Goal: Task Accomplishment & Management: Use online tool/utility

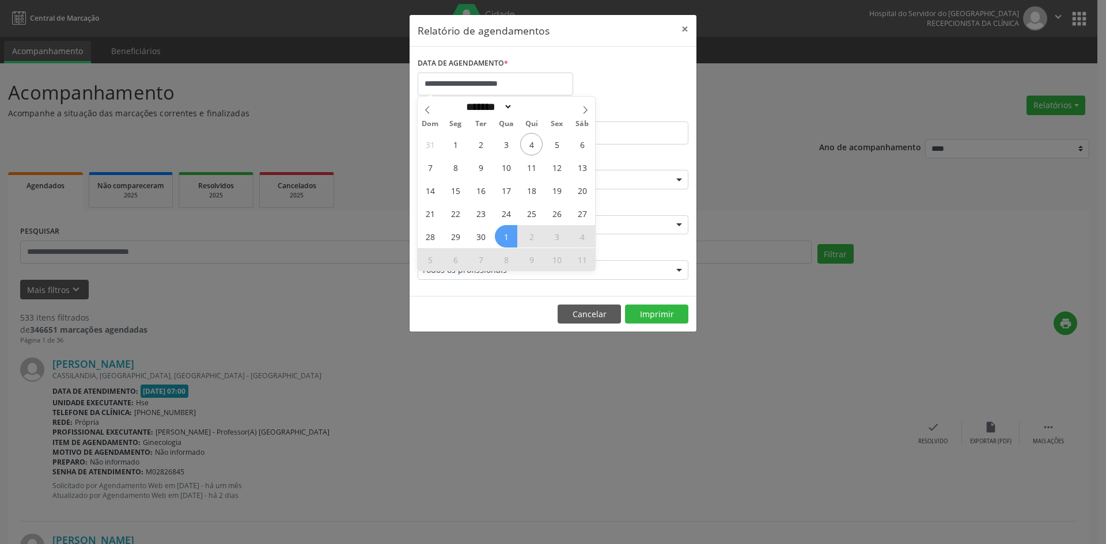
select select "*"
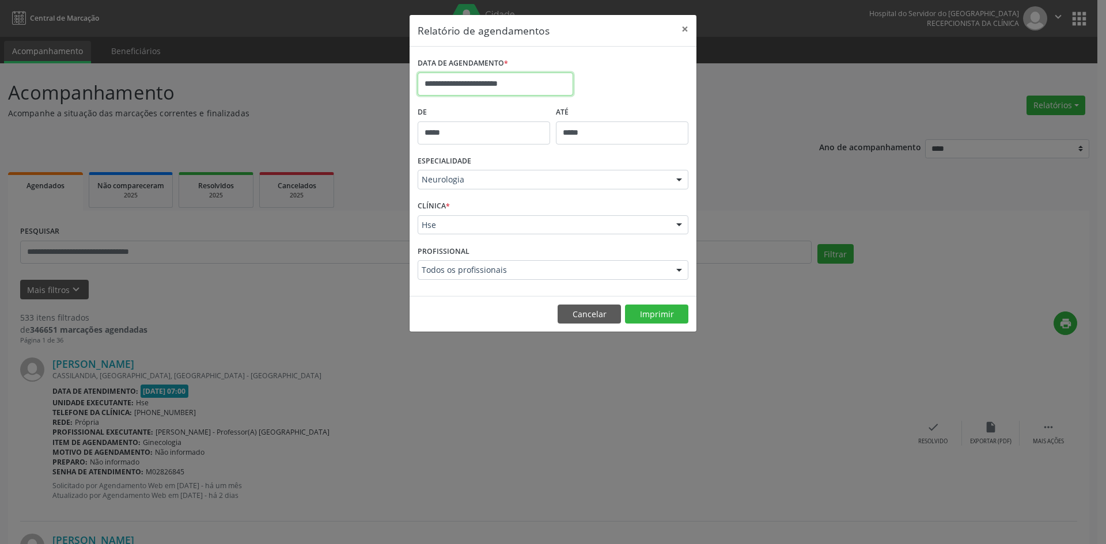
click at [492, 81] on input "**********" at bounding box center [494, 84] width 155 height 23
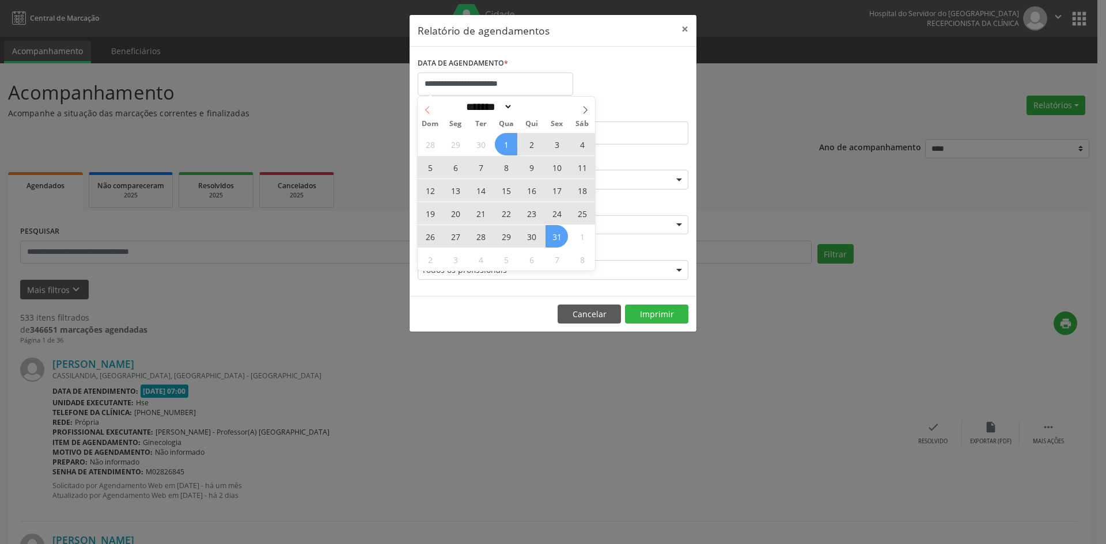
click at [422, 111] on span at bounding box center [427, 107] width 20 height 20
select select "*"
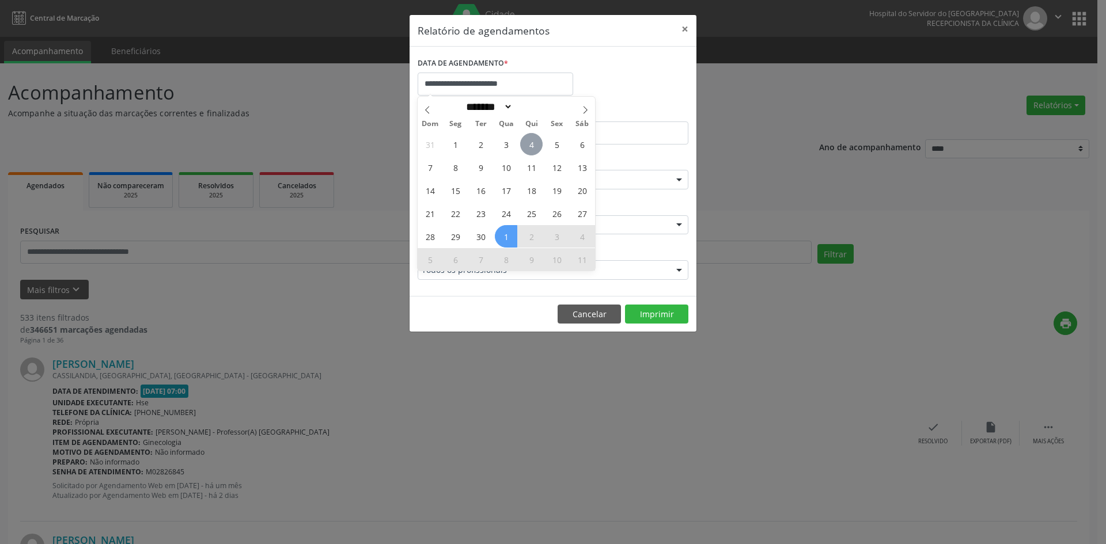
click at [530, 148] on span "4" at bounding box center [531, 144] width 22 height 22
type input "**********"
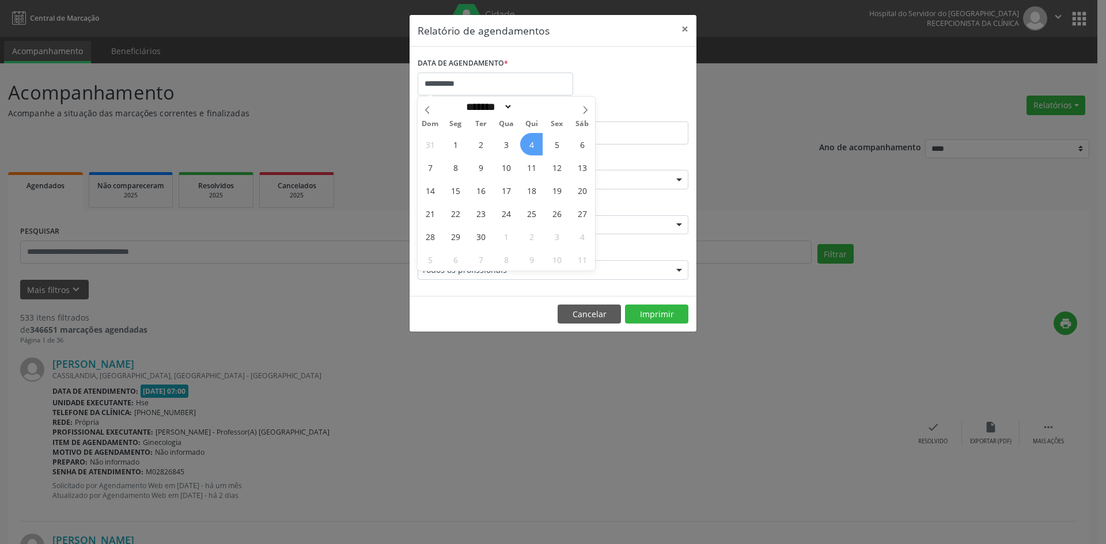
click at [530, 148] on span "4" at bounding box center [531, 144] width 22 height 22
select select "*"
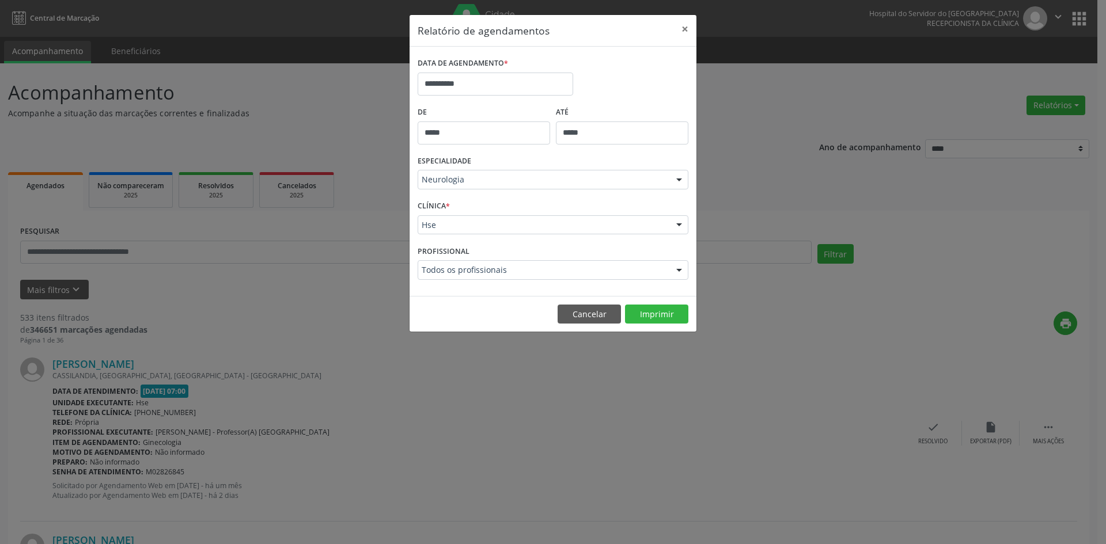
click at [530, 147] on div "De *****" at bounding box center [484, 128] width 138 height 49
click at [451, 88] on input "**********" at bounding box center [494, 84] width 155 height 23
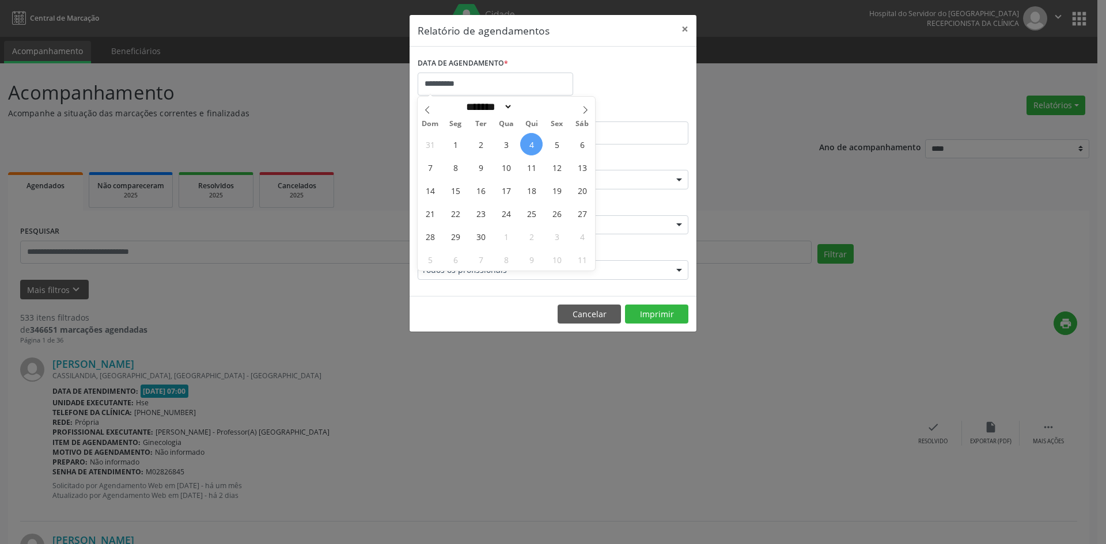
click at [533, 141] on span "4" at bounding box center [531, 144] width 22 height 22
type input "**********"
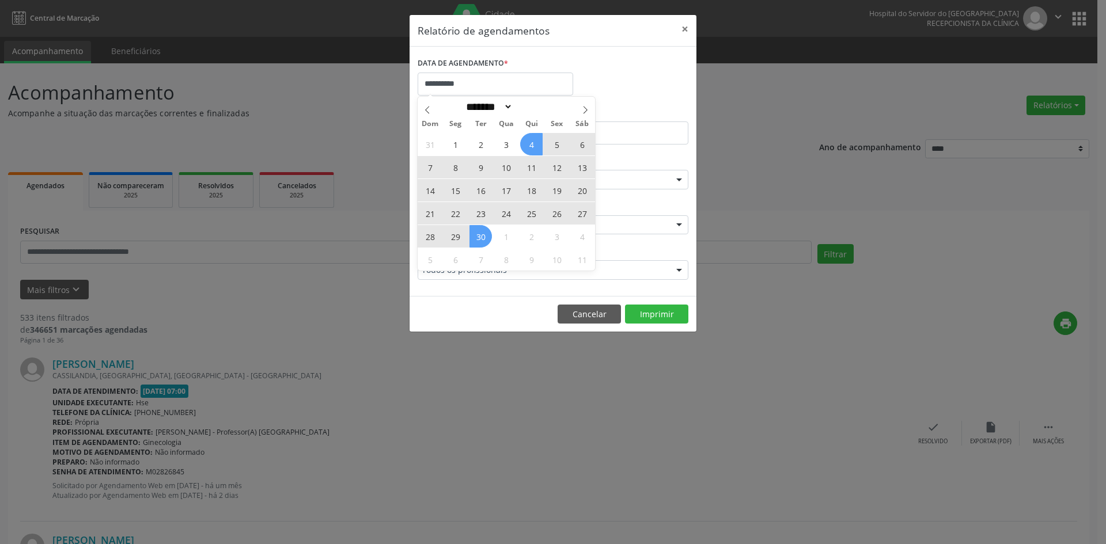
click at [487, 238] on div "31 1 2 3 4 5 6 7 8 9 10 11 12 13 14 15 16 17 18 19 20 21 22 23 24 25 26 27 28 2…" at bounding box center [505, 201] width 177 height 138
click at [487, 238] on span "30" at bounding box center [480, 236] width 22 height 22
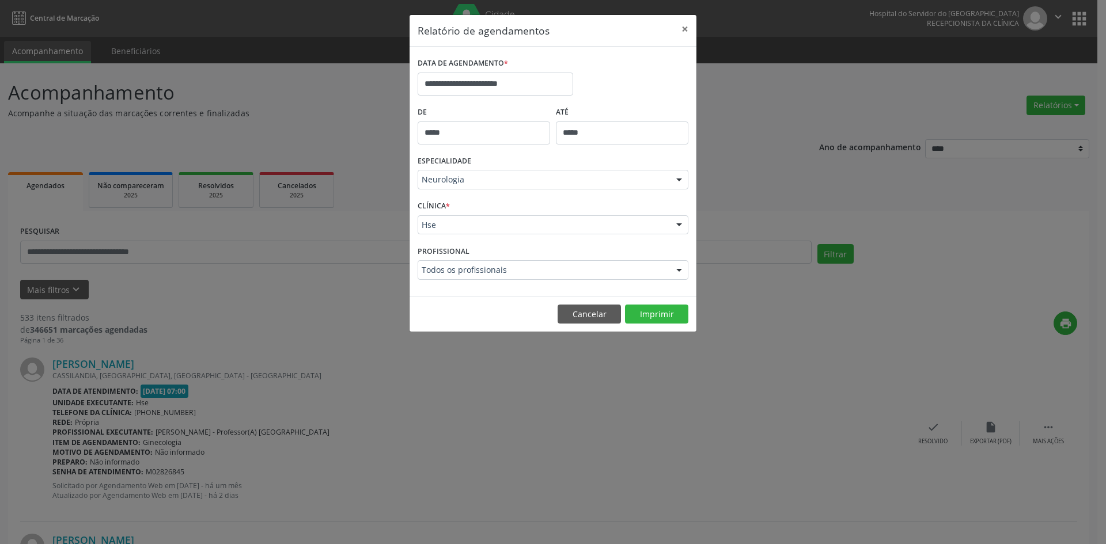
click at [683, 178] on div at bounding box center [678, 180] width 17 height 20
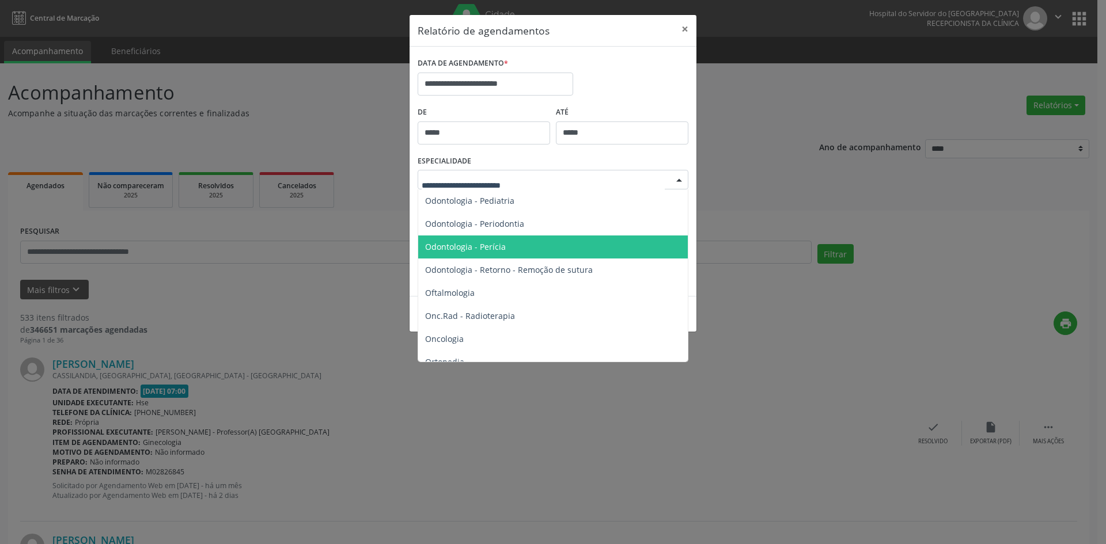
scroll to position [1612, 0]
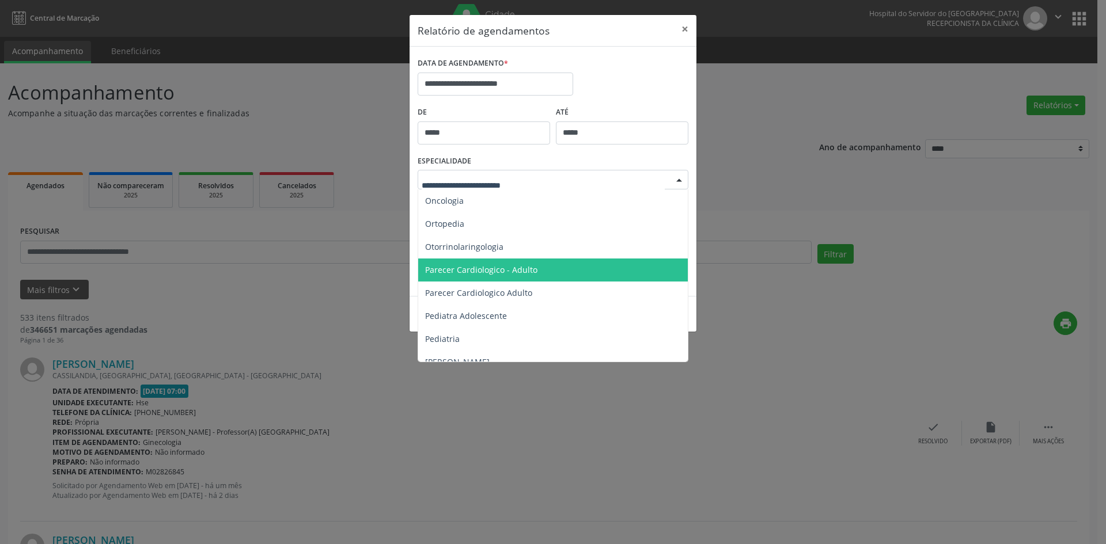
click at [495, 271] on span "Parecer Cardiologico - Adulto" at bounding box center [481, 269] width 112 height 11
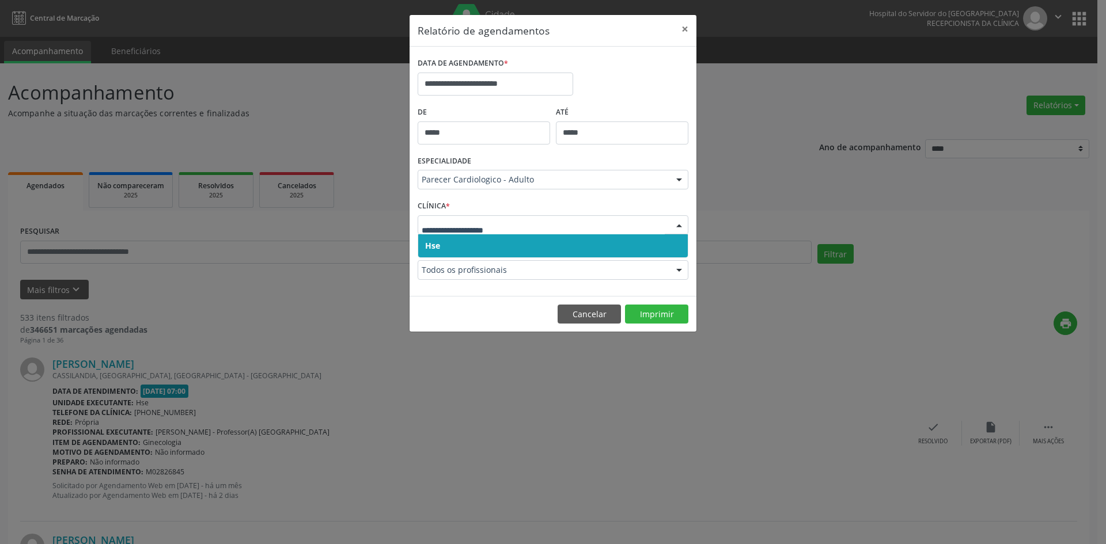
click at [432, 248] on span "Hse" at bounding box center [432, 245] width 15 height 11
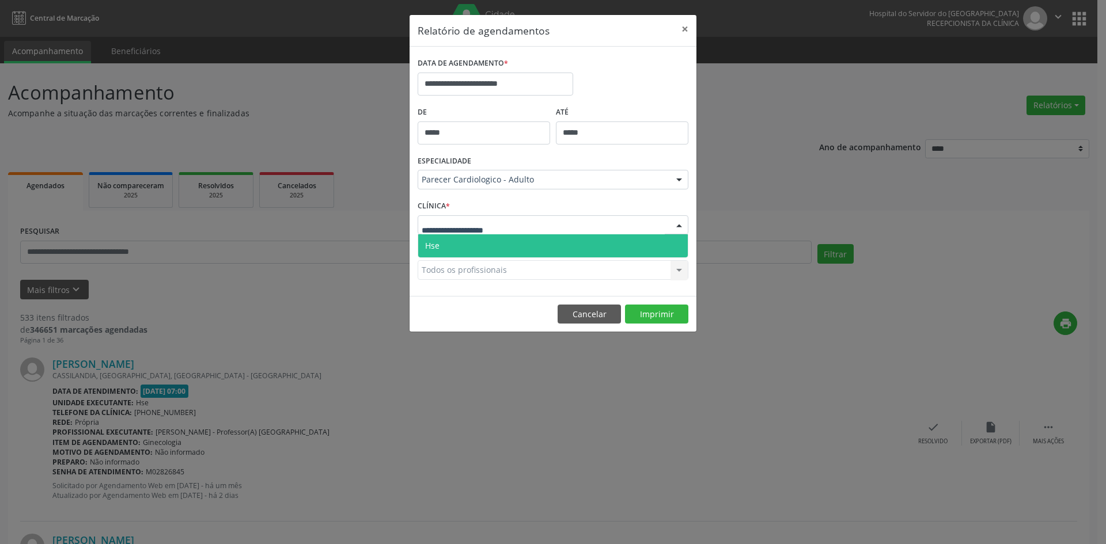
click at [436, 241] on span "Hse" at bounding box center [432, 245] width 14 height 11
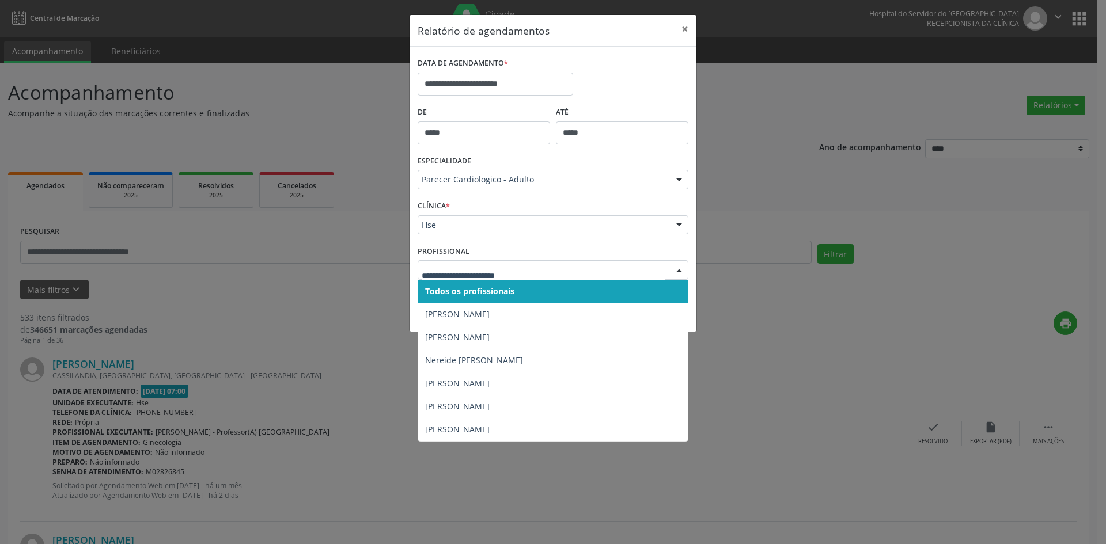
click at [463, 294] on span "Todos os profissionais" at bounding box center [469, 291] width 89 height 11
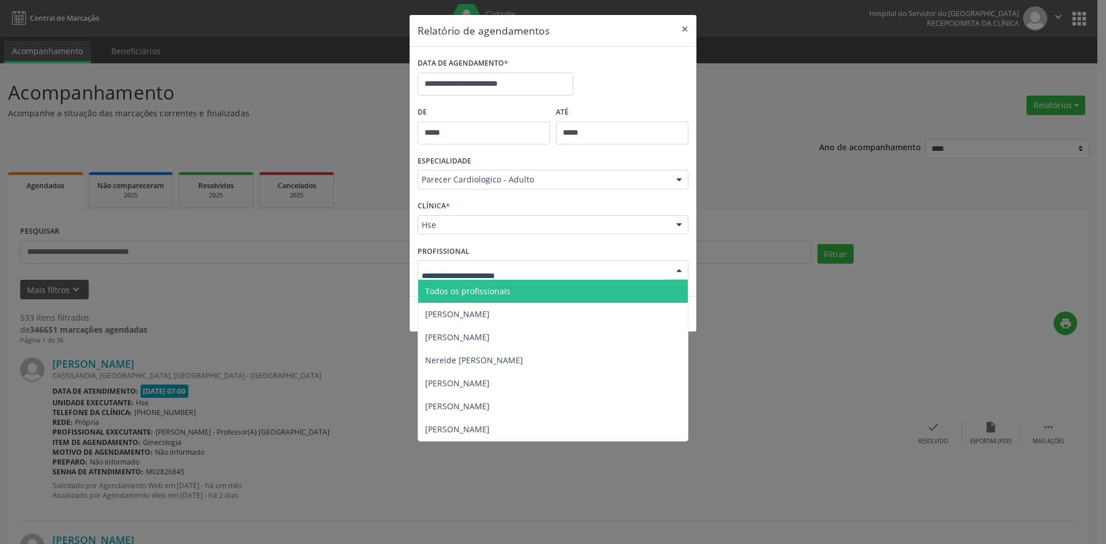
click at [469, 290] on span "Todos os profissionais" at bounding box center [467, 291] width 85 height 11
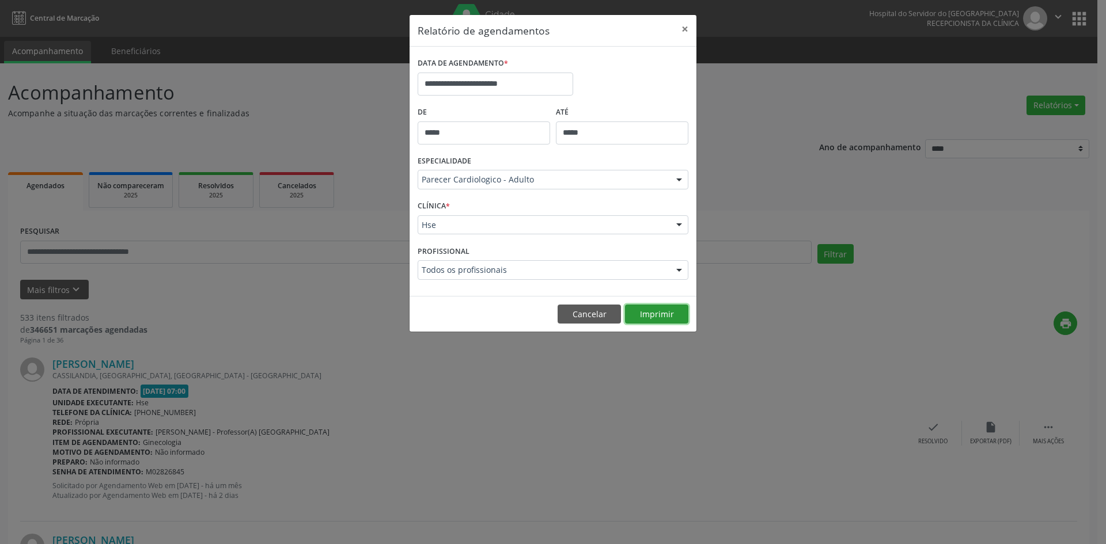
click at [653, 310] on button "Imprimir" at bounding box center [656, 315] width 63 height 20
click at [540, 81] on input "**********" at bounding box center [494, 84] width 155 height 23
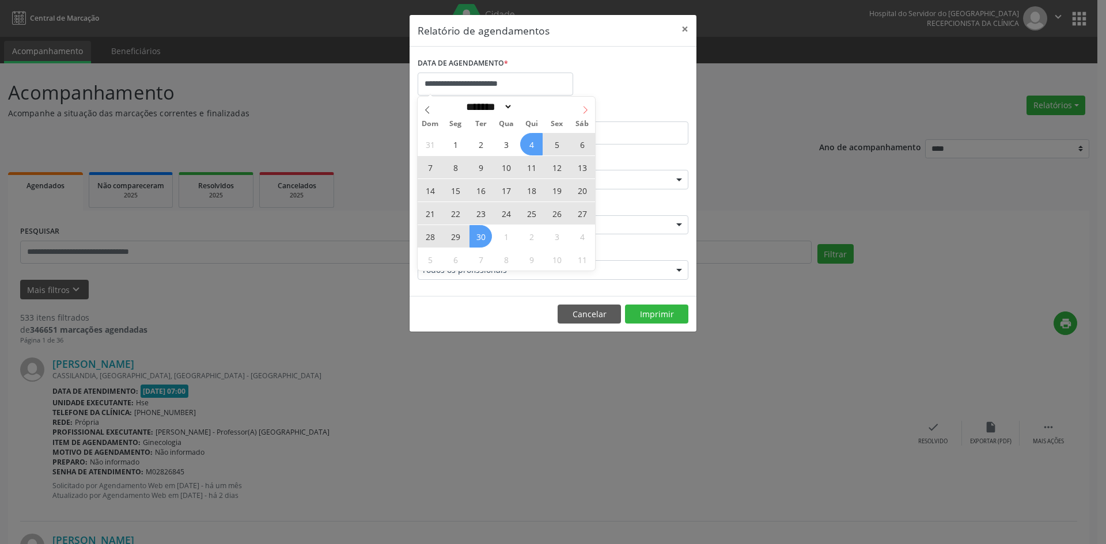
click at [582, 113] on icon at bounding box center [585, 110] width 8 height 8
select select "*"
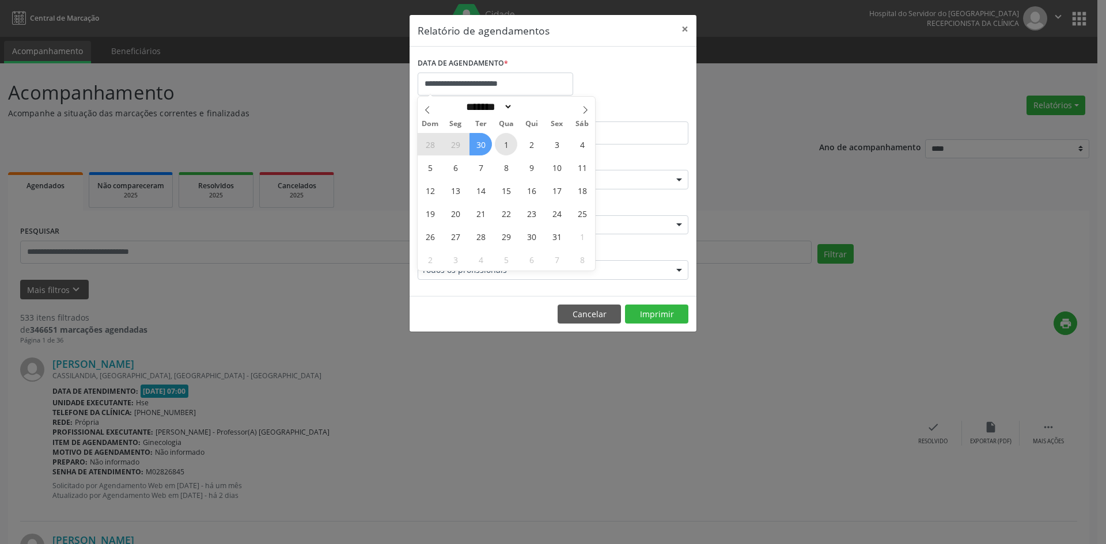
click at [499, 142] on span "1" at bounding box center [506, 144] width 22 height 22
type input "**********"
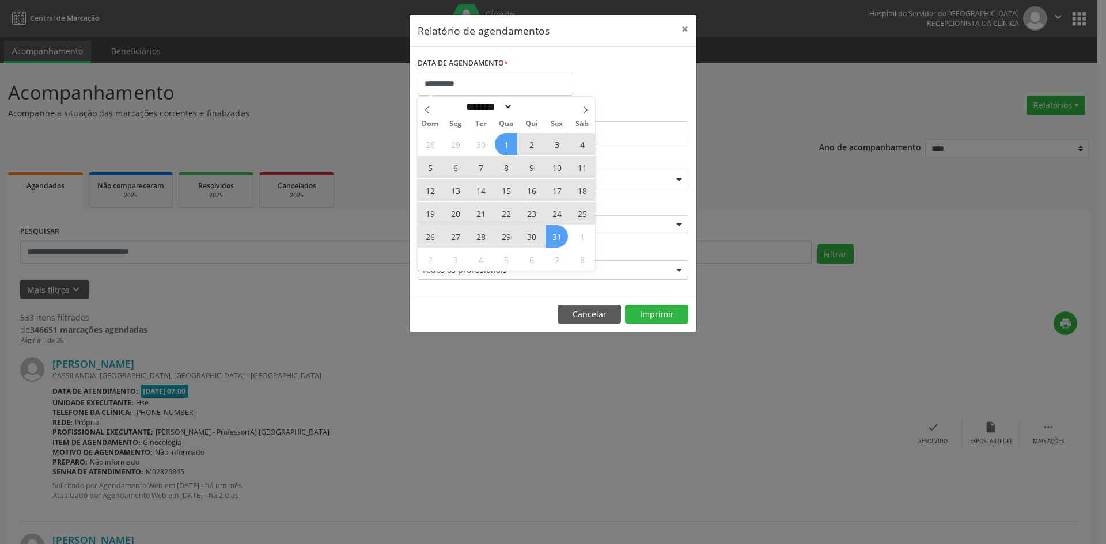
drag, startPoint x: 499, startPoint y: 142, endPoint x: 546, endPoint y: 245, distance: 113.1
click at [546, 245] on div "28 29 30 1 2 3 4 5 6 7 8 9 10 11 12 13 14 15 16 17 18 19 20 21 22 23 24 25 26 2…" at bounding box center [505, 201] width 177 height 138
click at [552, 240] on span "31" at bounding box center [556, 236] width 22 height 22
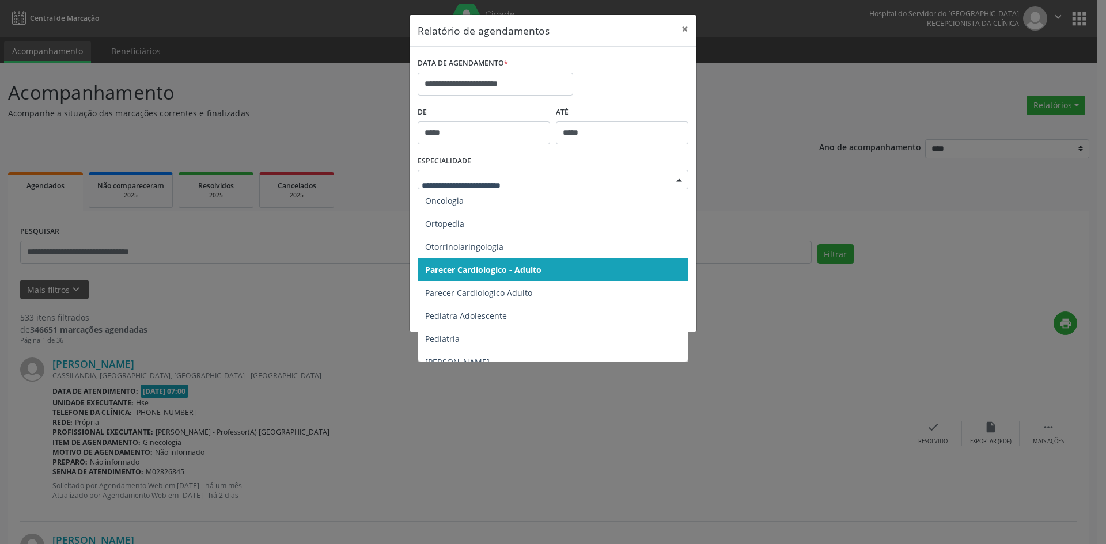
click at [675, 181] on div at bounding box center [678, 180] width 17 height 20
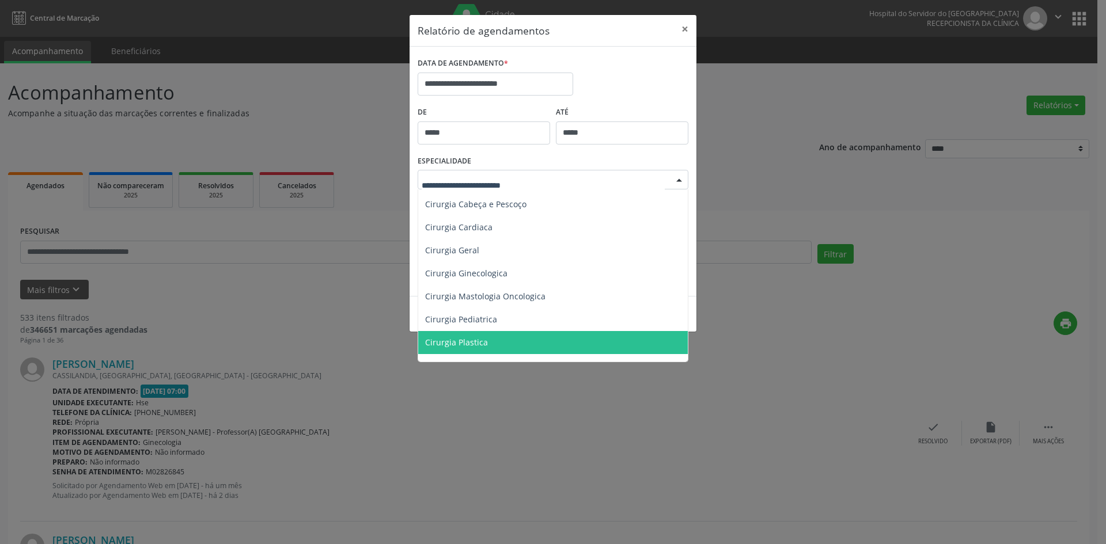
scroll to position [115, 0]
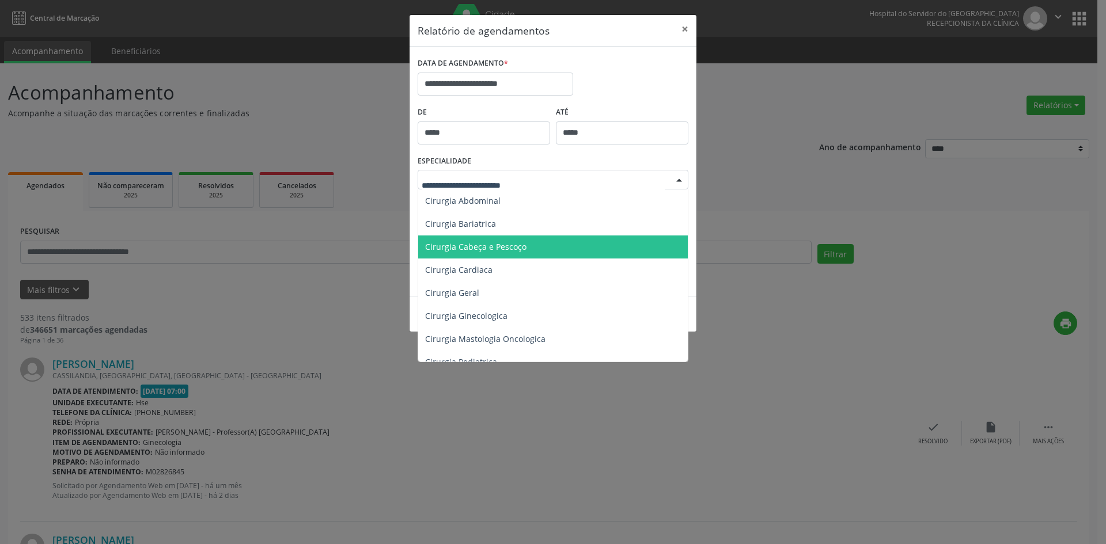
click at [489, 246] on span "Cirurgia Cabeça e Pescoço" at bounding box center [475, 246] width 101 height 11
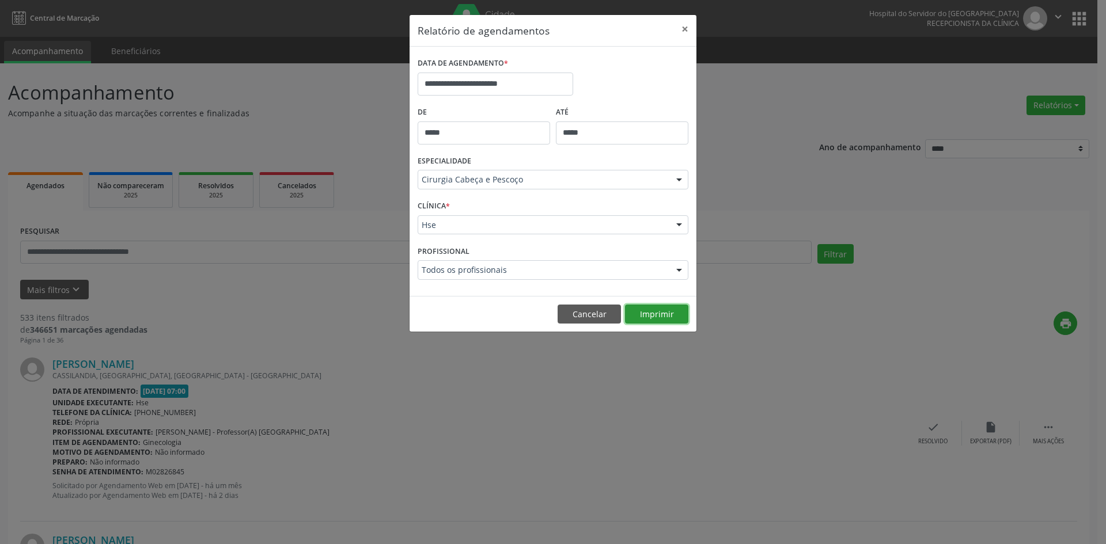
click at [650, 311] on button "Imprimir" at bounding box center [656, 315] width 63 height 20
click at [677, 271] on div at bounding box center [678, 271] width 17 height 20
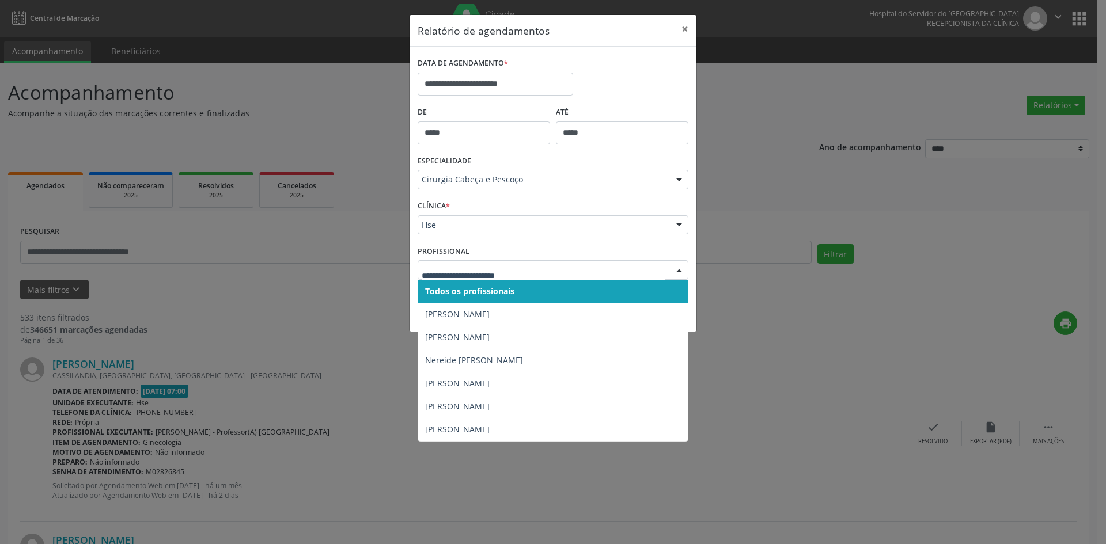
click at [510, 282] on span "Todos os profissionais" at bounding box center [552, 291] width 269 height 23
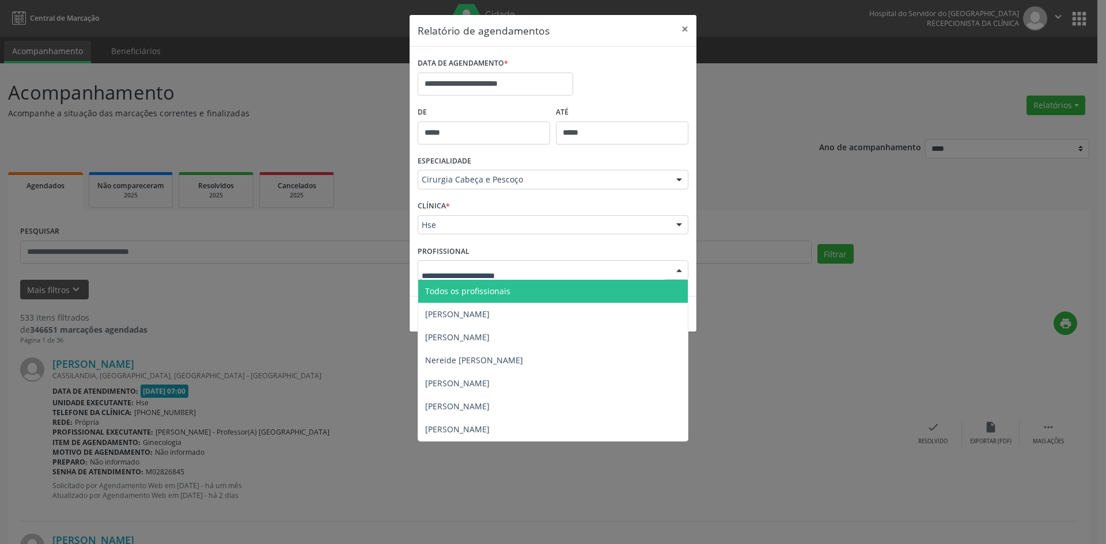
click at [502, 290] on span "Todos os profissionais" at bounding box center [467, 291] width 85 height 11
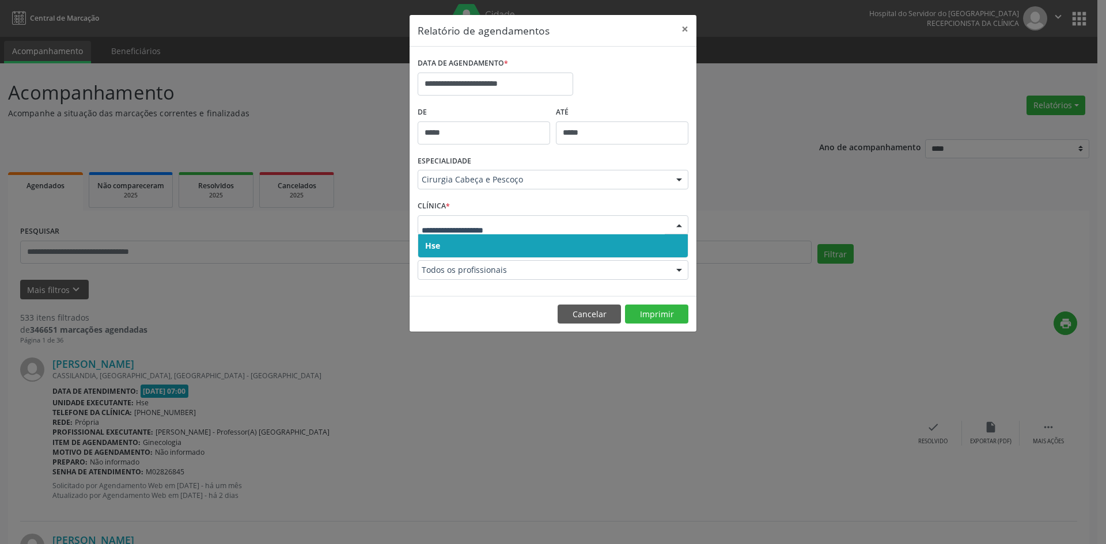
drag, startPoint x: 436, startPoint y: 245, endPoint x: 436, endPoint y: 234, distance: 10.9
click at [436, 244] on span "Hse" at bounding box center [432, 245] width 15 height 11
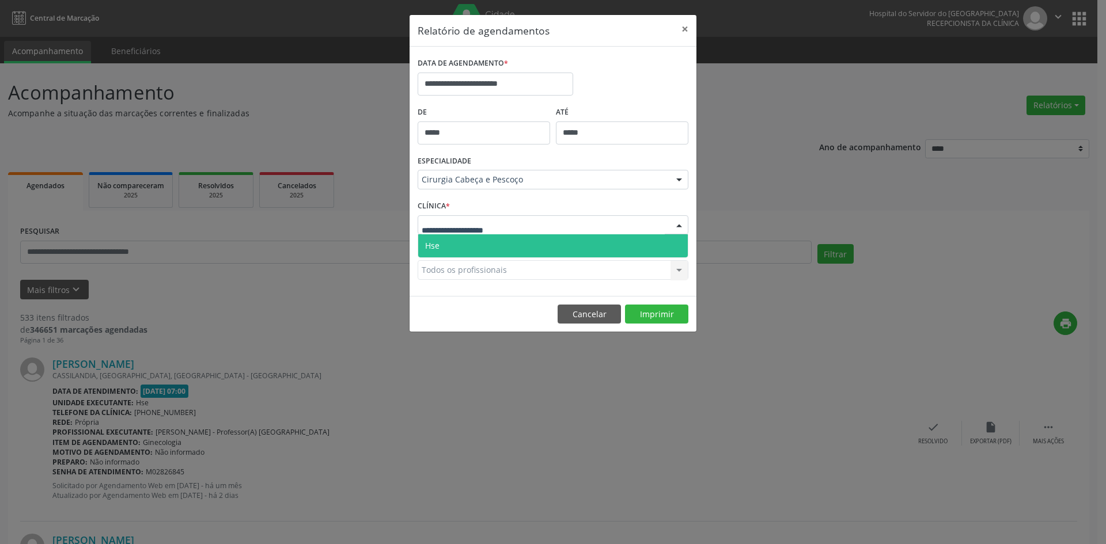
click at [443, 242] on span "Hse" at bounding box center [552, 245] width 269 height 23
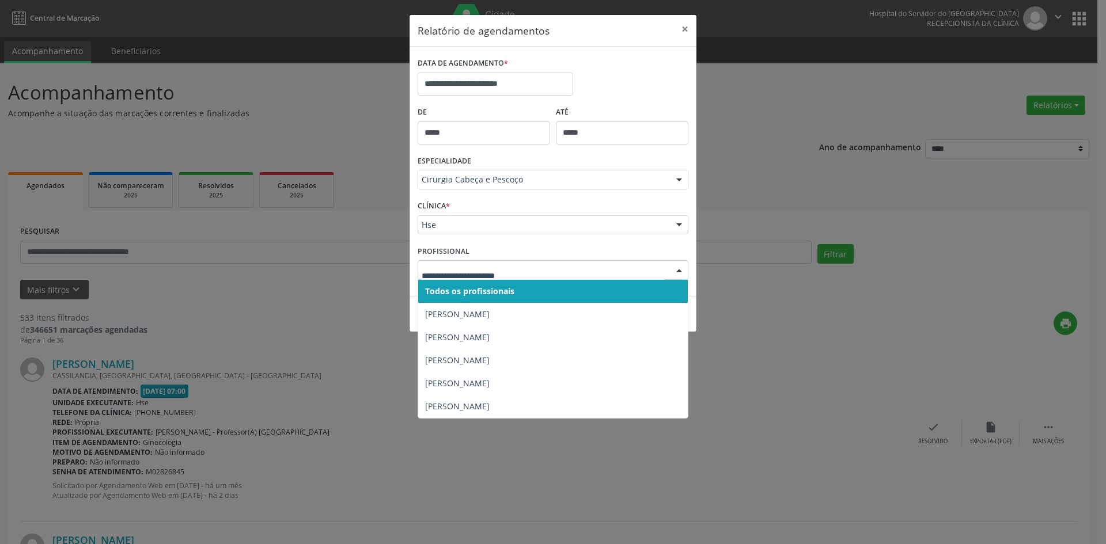
click at [457, 288] on span "Todos os profissionais" at bounding box center [469, 291] width 89 height 11
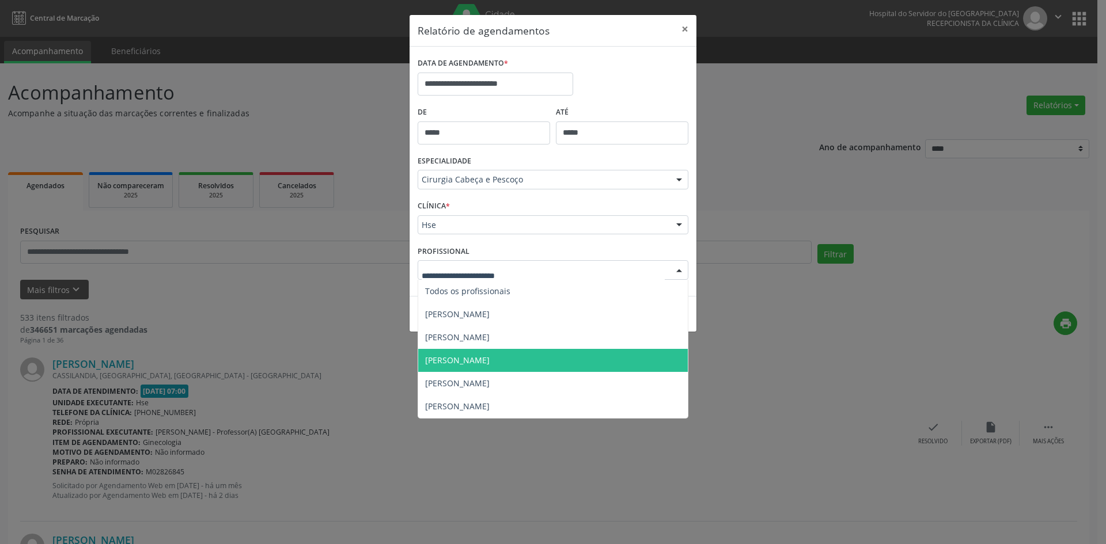
drag, startPoint x: 461, startPoint y: 290, endPoint x: 487, endPoint y: 384, distance: 96.7
click at [487, 384] on ul "Todos os profissionais [PERSON_NAME] [PERSON_NAME] Junior [PERSON_NAME] [PERSON…" at bounding box center [552, 349] width 269 height 138
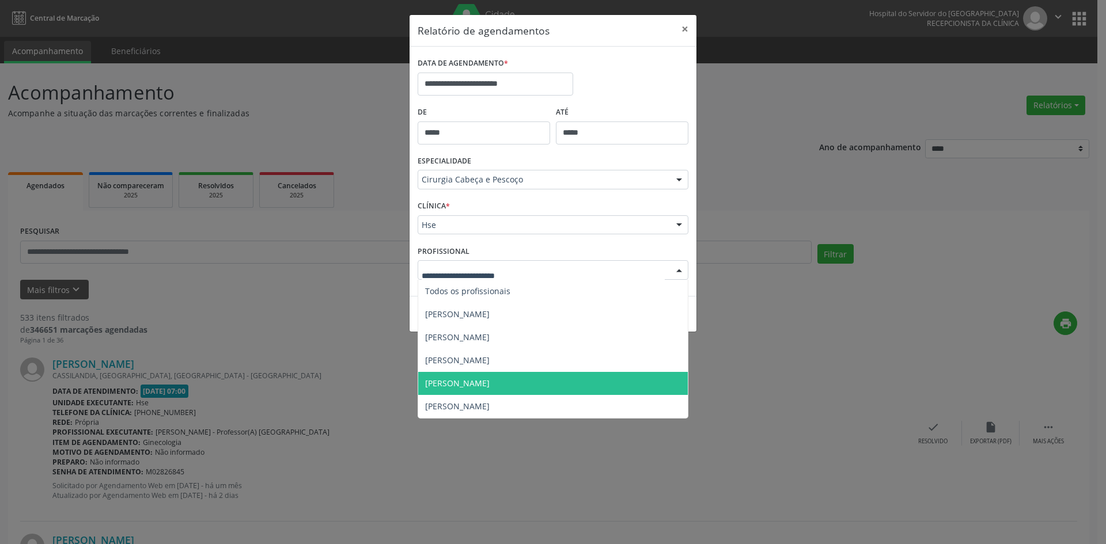
click at [487, 384] on span "[PERSON_NAME]" at bounding box center [457, 383] width 64 height 11
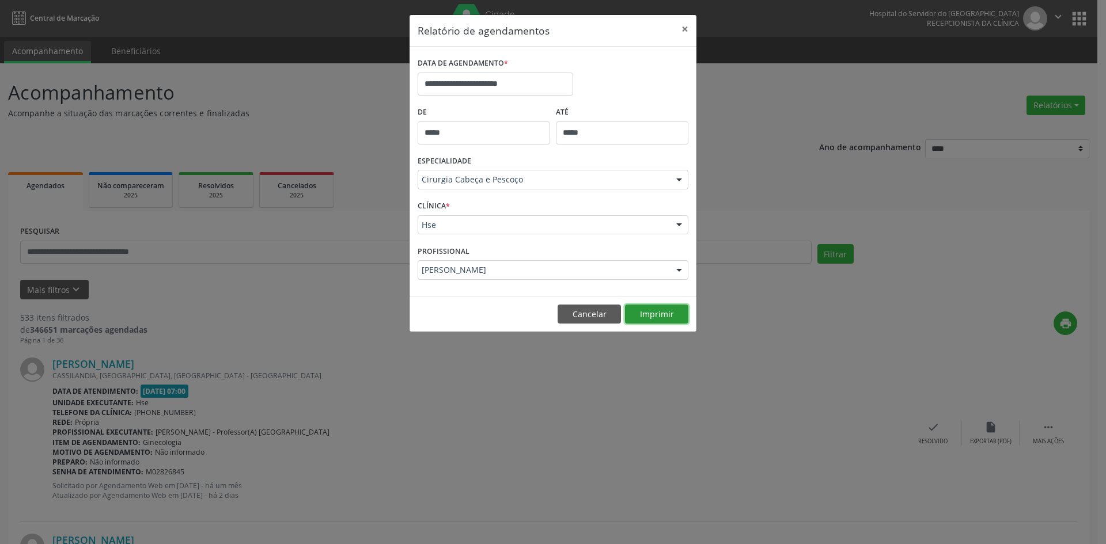
click at [674, 315] on button "Imprimir" at bounding box center [656, 315] width 63 height 20
